Goal: Task Accomplishment & Management: Manage account settings

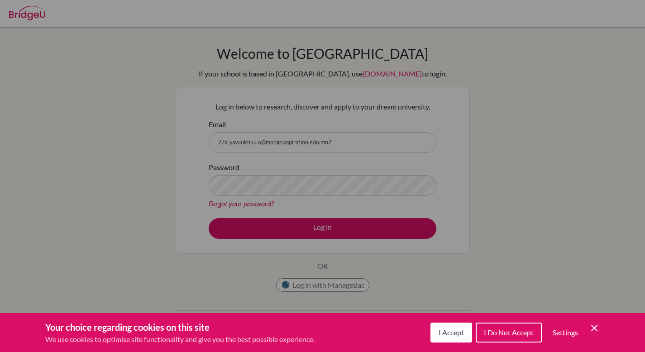
click at [590, 332] on icon "Cookie Control Close Icon" at bounding box center [594, 328] width 11 height 11
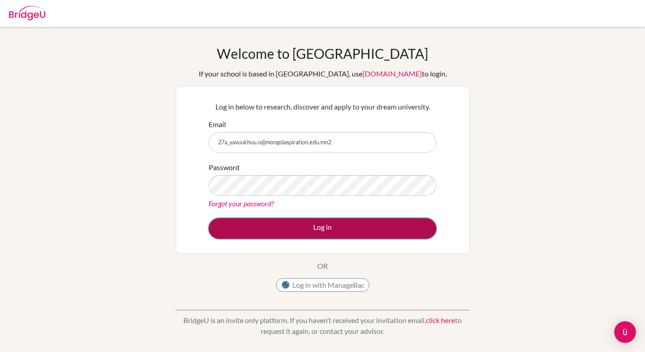
click at [402, 235] on button "Log in" at bounding box center [323, 228] width 228 height 21
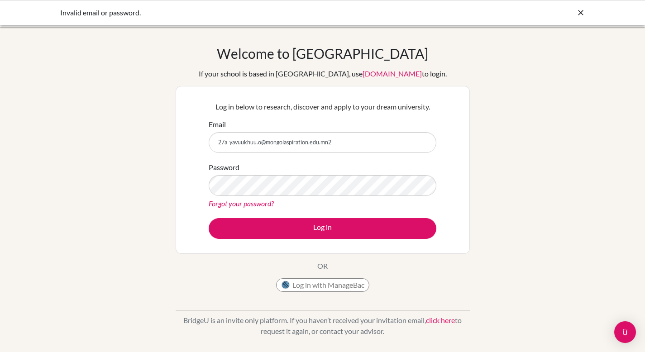
click at [356, 143] on input "27a_yavuukhuu.o@mongolaspiration.edu.mn2" at bounding box center [323, 142] width 228 height 21
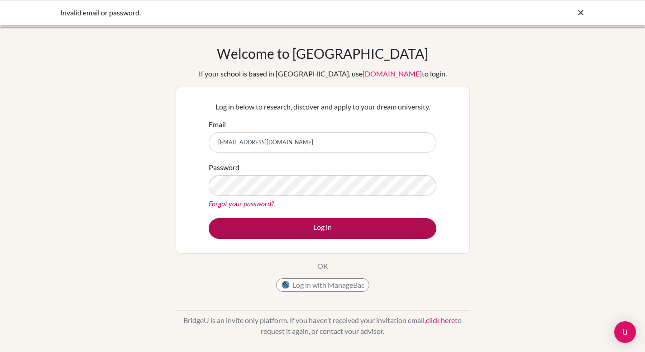
type input "[EMAIL_ADDRESS][DOMAIN_NAME]"
click at [311, 229] on button "Log in" at bounding box center [323, 228] width 228 height 21
